Goal: Find specific page/section: Find specific page/section

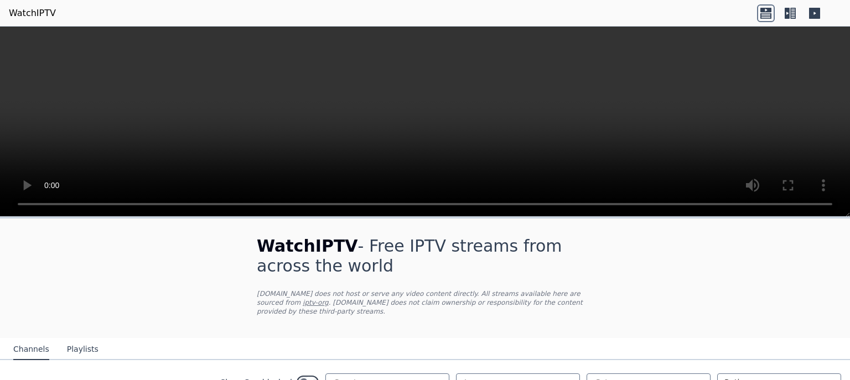
scroll to position [71, 0]
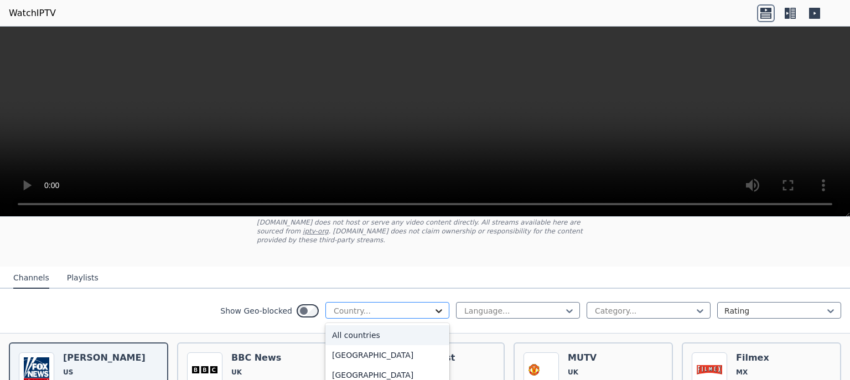
click at [442, 305] on icon at bounding box center [438, 310] width 11 height 11
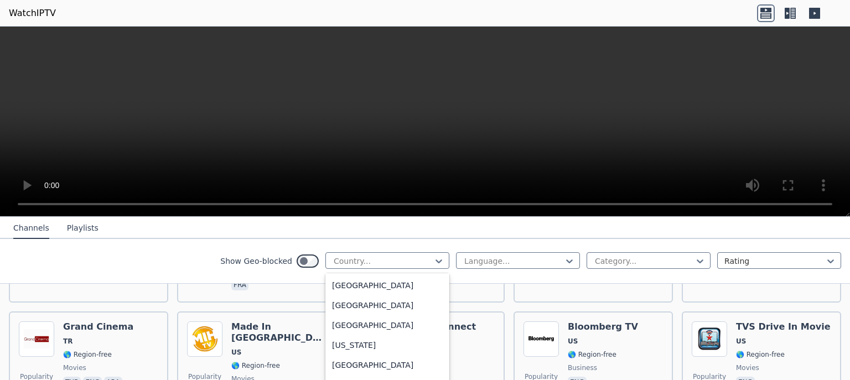
scroll to position [1291, 0]
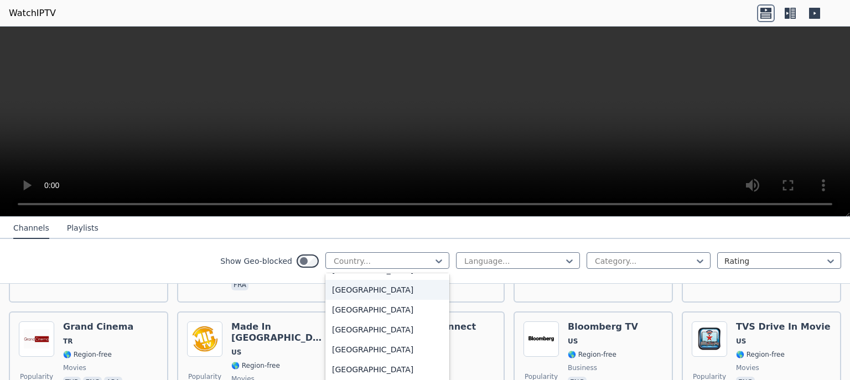
click at [349, 300] on div "[GEOGRAPHIC_DATA]" at bounding box center [387, 290] width 124 height 20
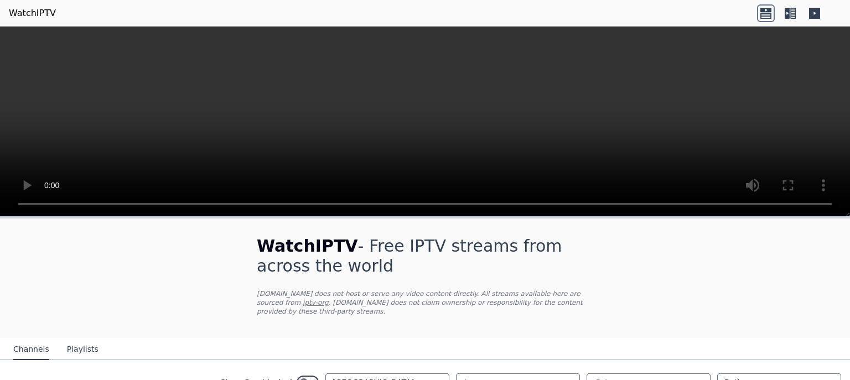
scroll to position [71, 0]
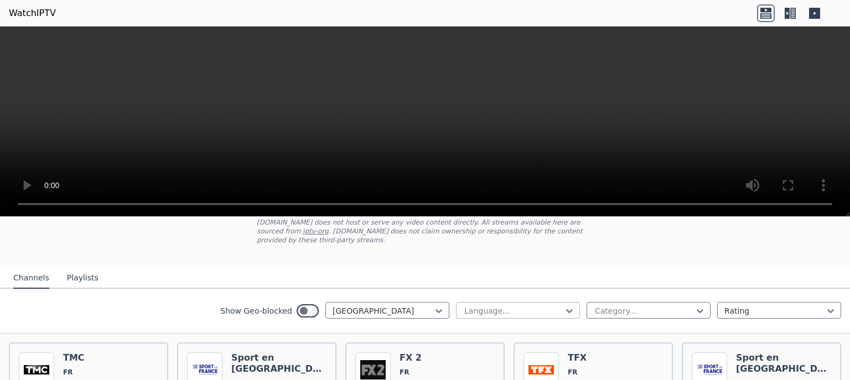
click at [509, 305] on div at bounding box center [513, 310] width 101 height 11
click at [483, 314] on div "French" at bounding box center [518, 324] width 124 height 20
click at [699, 305] on icon at bounding box center [700, 310] width 11 height 11
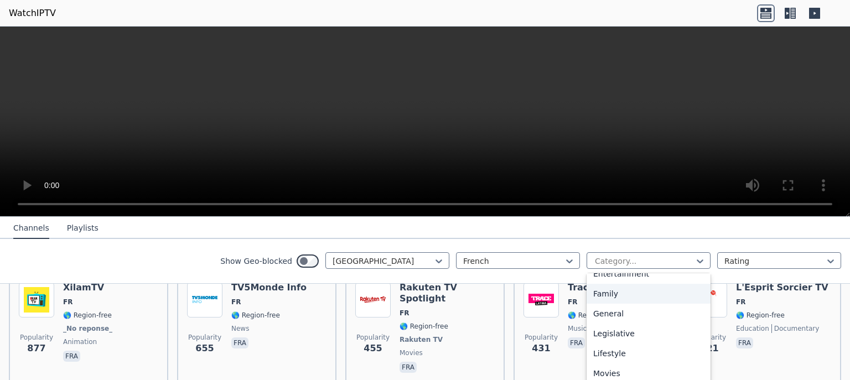
scroll to position [232, 0]
click at [607, 296] on div "General" at bounding box center [649, 292] width 124 height 20
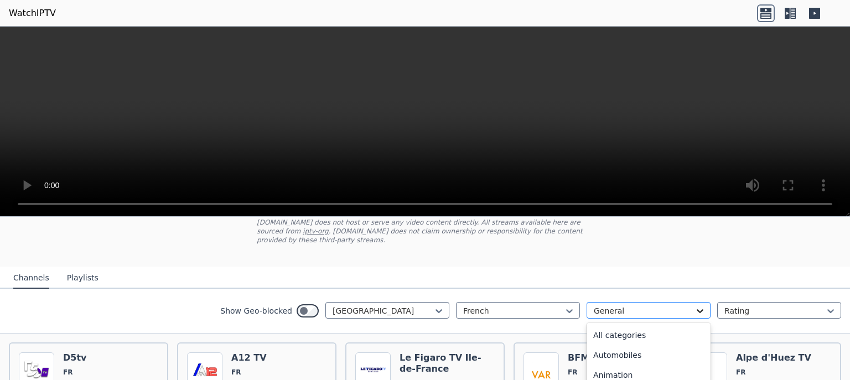
scroll to position [102, 0]
click at [701, 305] on icon at bounding box center [700, 310] width 11 height 11
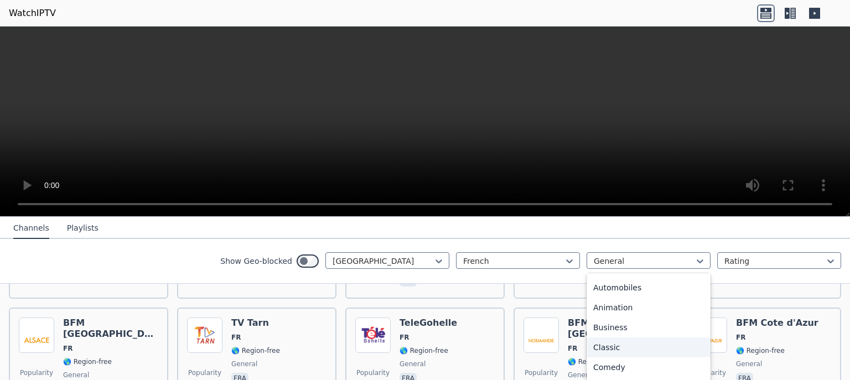
scroll to position [0, 0]
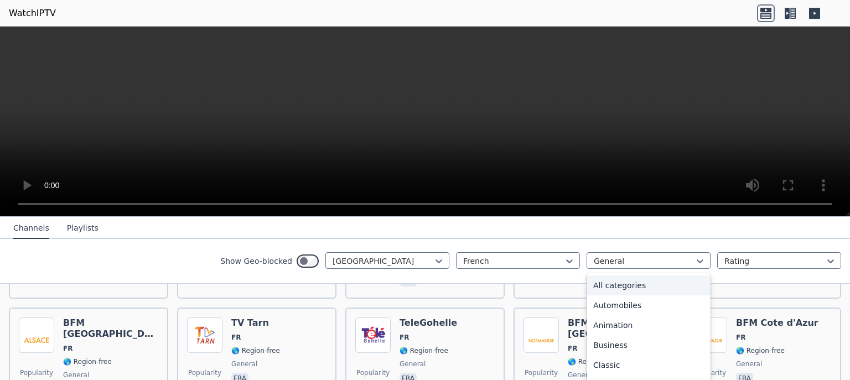
click at [624, 286] on div "All categories" at bounding box center [649, 286] width 124 height 20
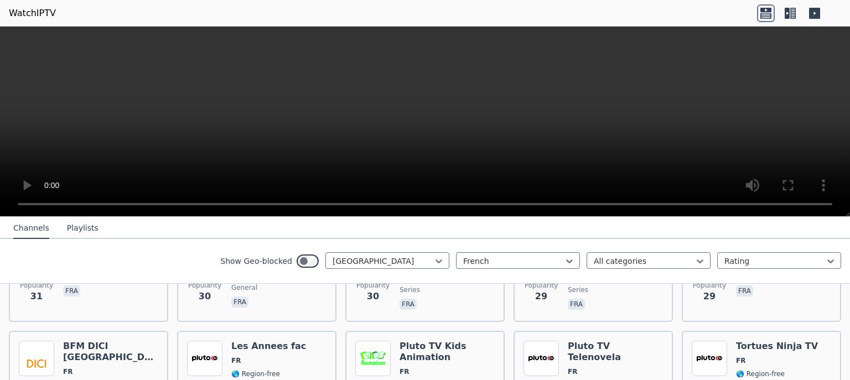
scroll to position [3012, 0]
click at [777, 258] on div at bounding box center [774, 261] width 101 height 11
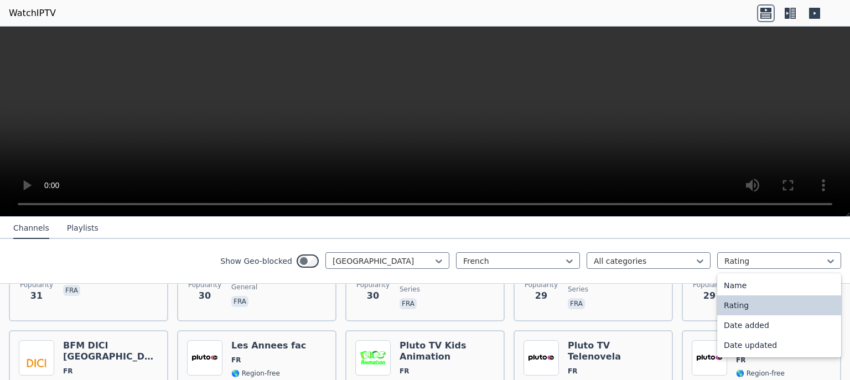
click at [761, 217] on nav "Channels Playlists" at bounding box center [425, 228] width 850 height 22
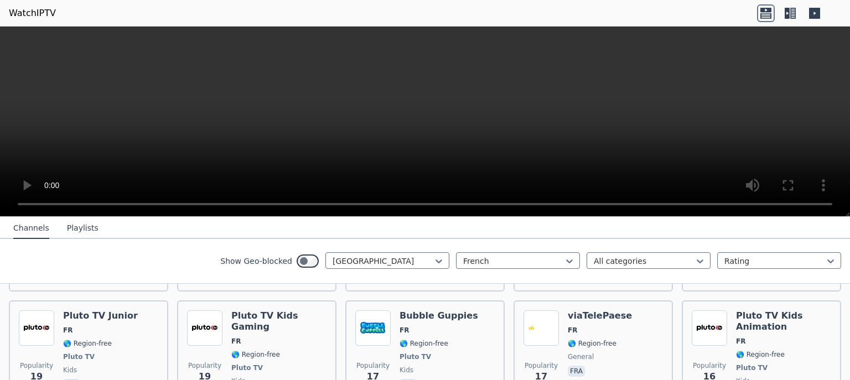
scroll to position [3292, 0]
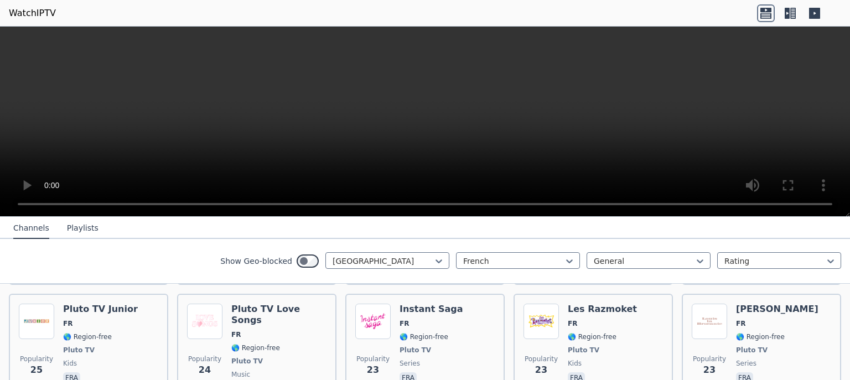
scroll to position [385, 0]
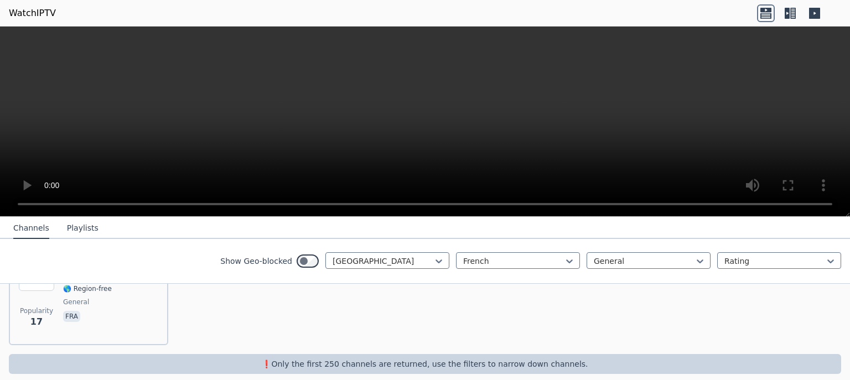
click at [74, 229] on button "Playlists" at bounding box center [83, 228] width 32 height 21
